Goal: Browse casually

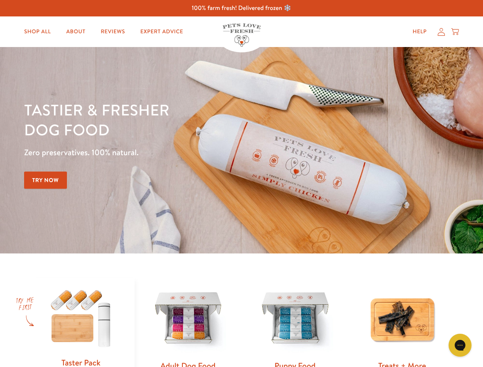
click at [241, 184] on div "Tastier & fresher dog food Zero preservatives. 100% natural. Try Now" at bounding box center [169, 150] width 290 height 101
click at [460, 346] on icon "Gorgias live chat" at bounding box center [460, 345] width 7 height 7
